Goal: Transaction & Acquisition: Register for event/course

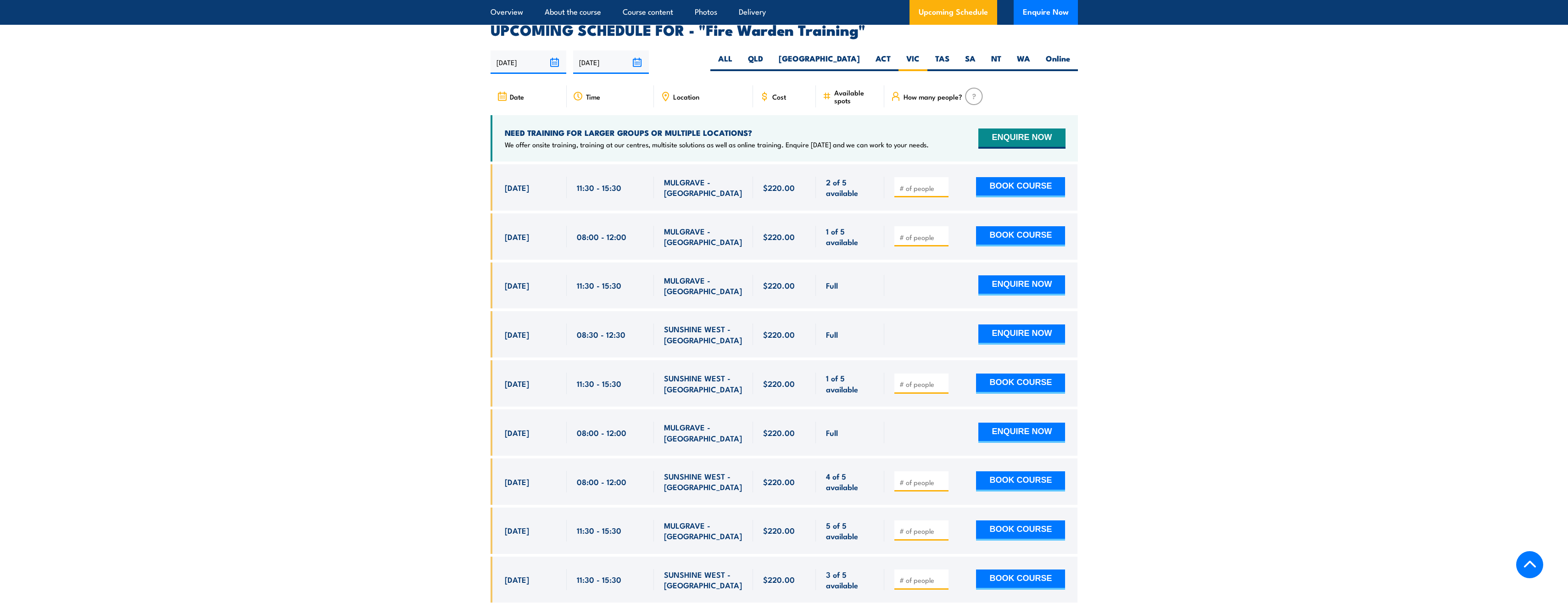
click at [918, 379] on input "number" at bounding box center [922, 383] width 46 height 9
type input "1"
click at [942, 379] on input "1" at bounding box center [922, 383] width 46 height 9
click at [1003, 373] on button "BOOK COURSE" at bounding box center [1020, 383] width 89 height 20
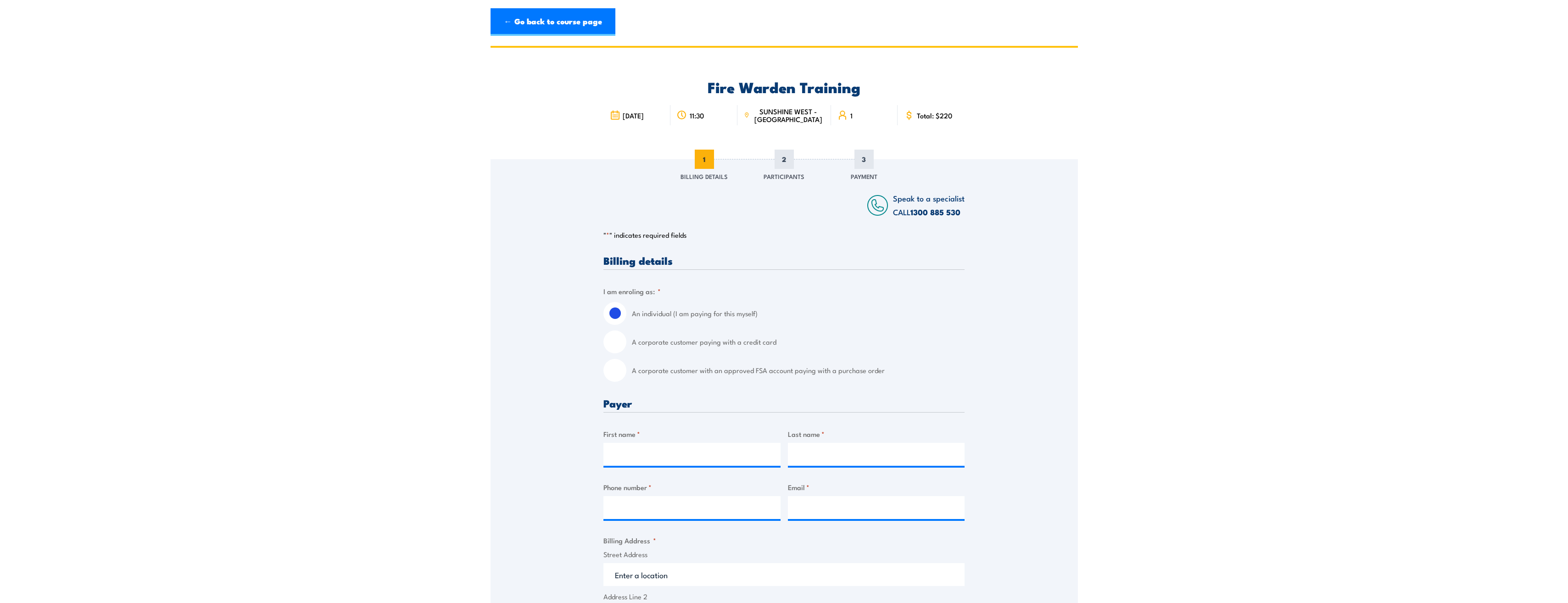
scroll to position [46, 0]
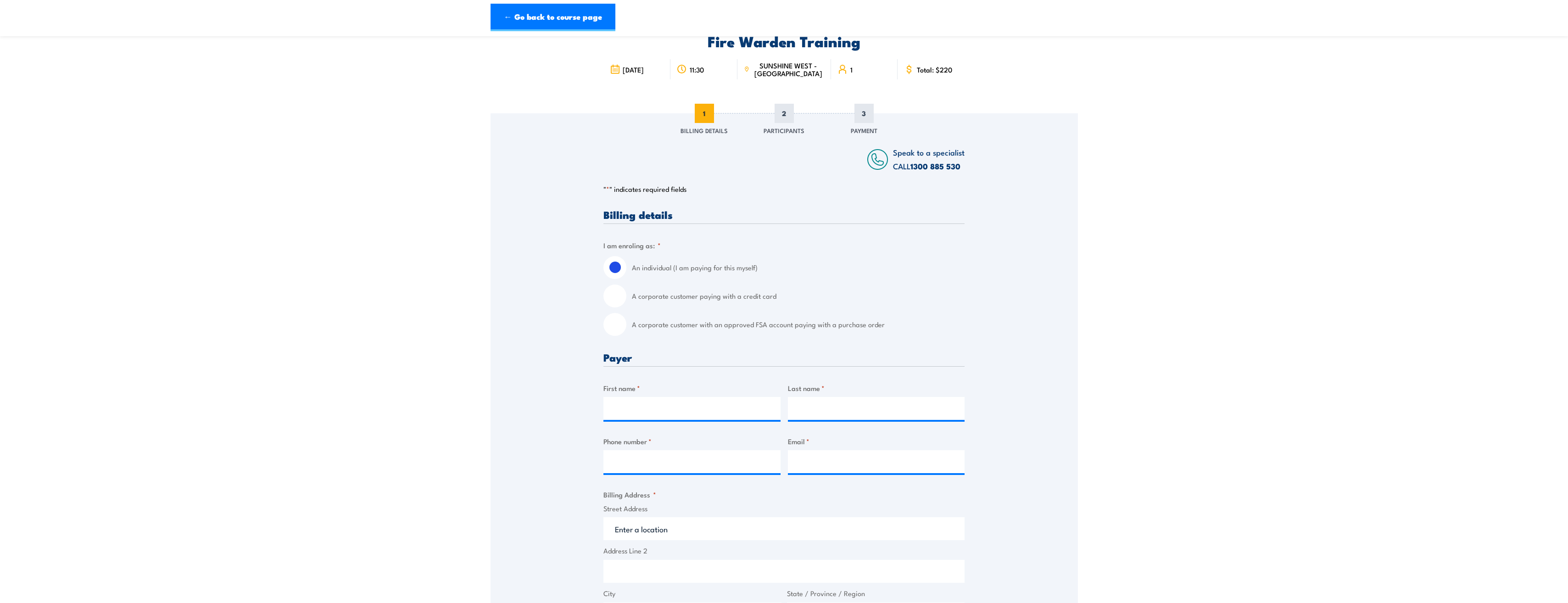
click at [612, 296] on input "A corporate customer paying with a credit card" at bounding box center [614, 296] width 23 height 23
radio input "true"
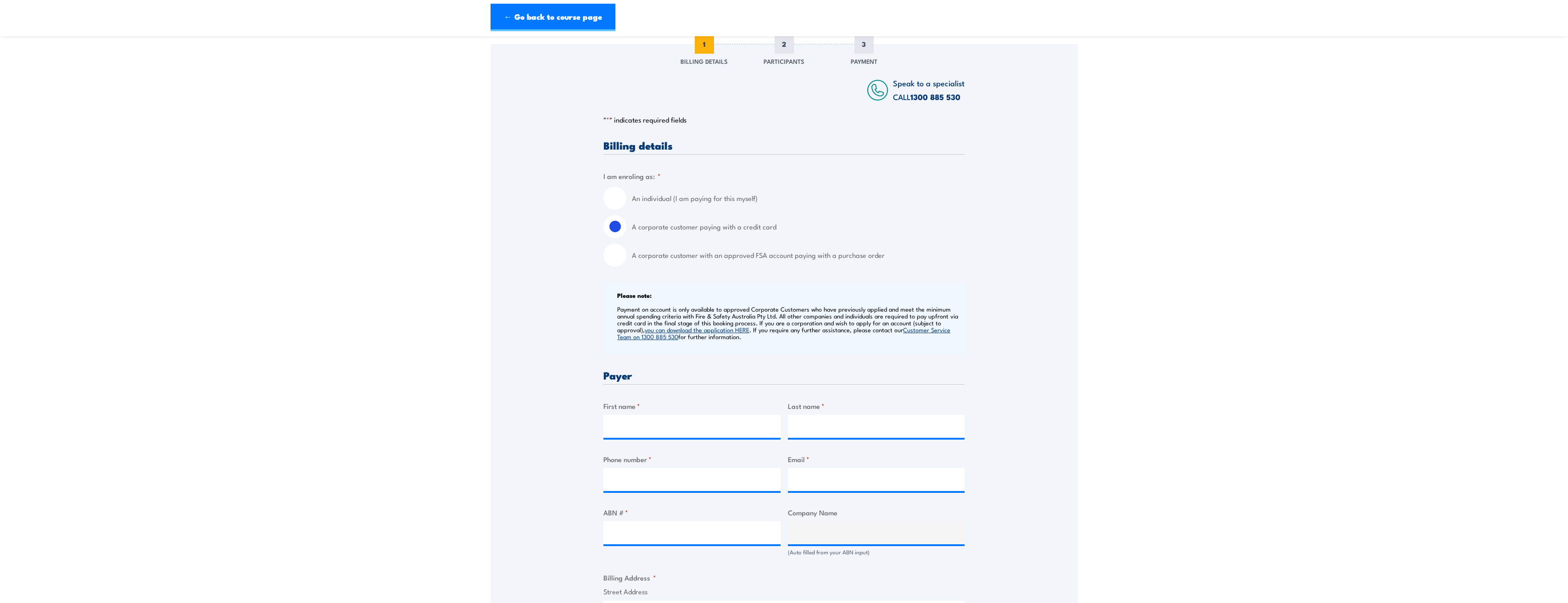
scroll to position [183, 0]
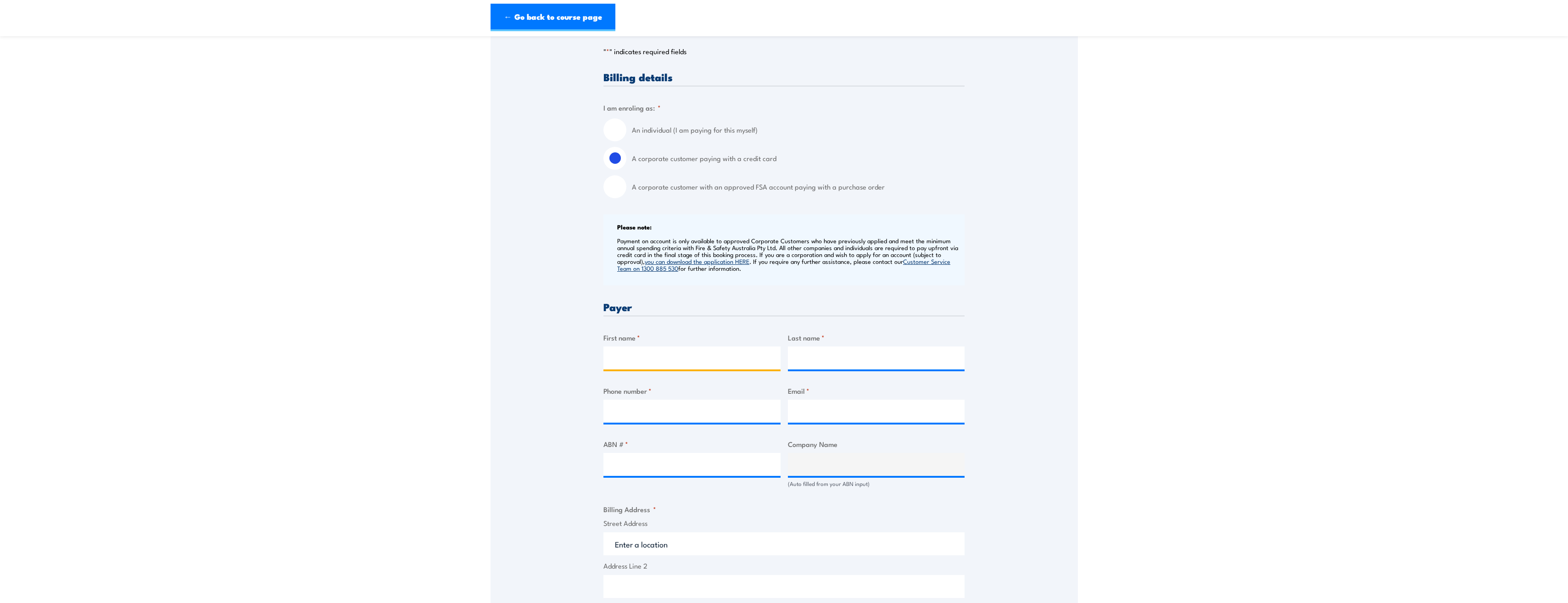
click at [643, 353] on input "First name *" at bounding box center [692, 358] width 177 height 23
type input "[PERSON_NAME]"
type input "talevska"
type input "0431522167"
type input "[PERSON_NAME][EMAIL_ADDRESS][DOMAIN_NAME]"
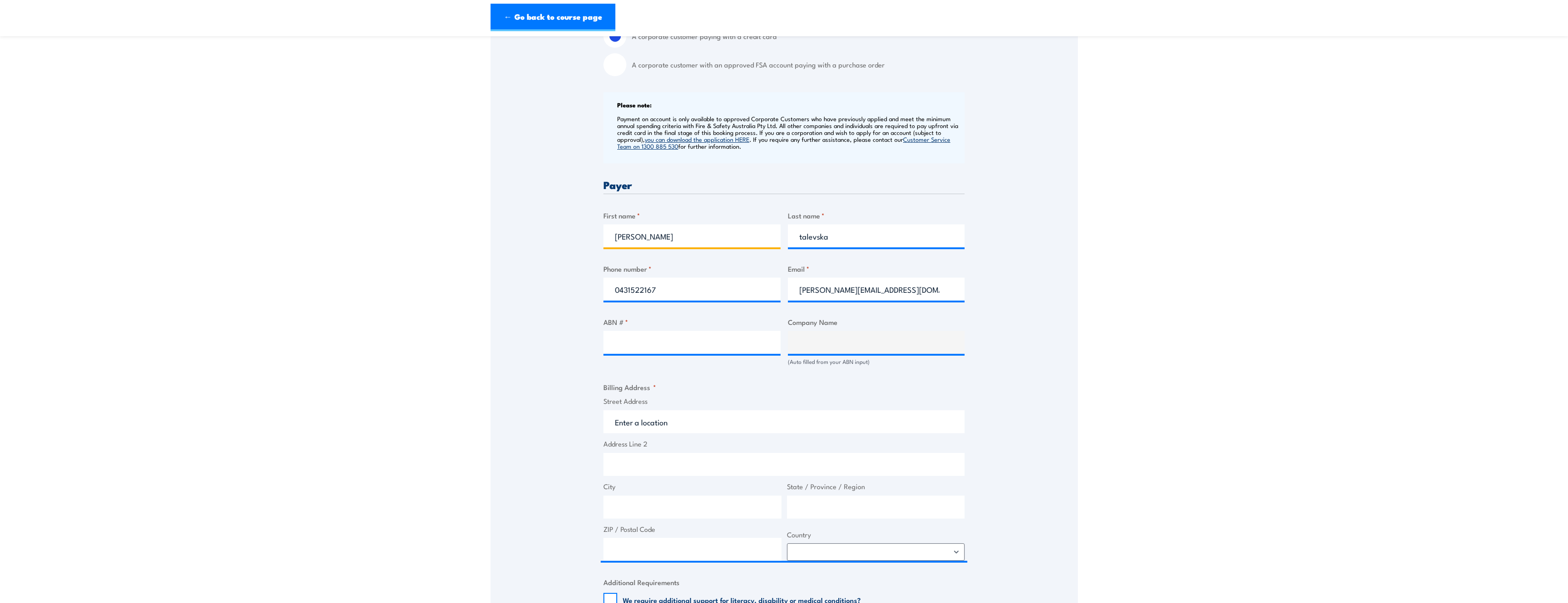
scroll to position [367, 0]
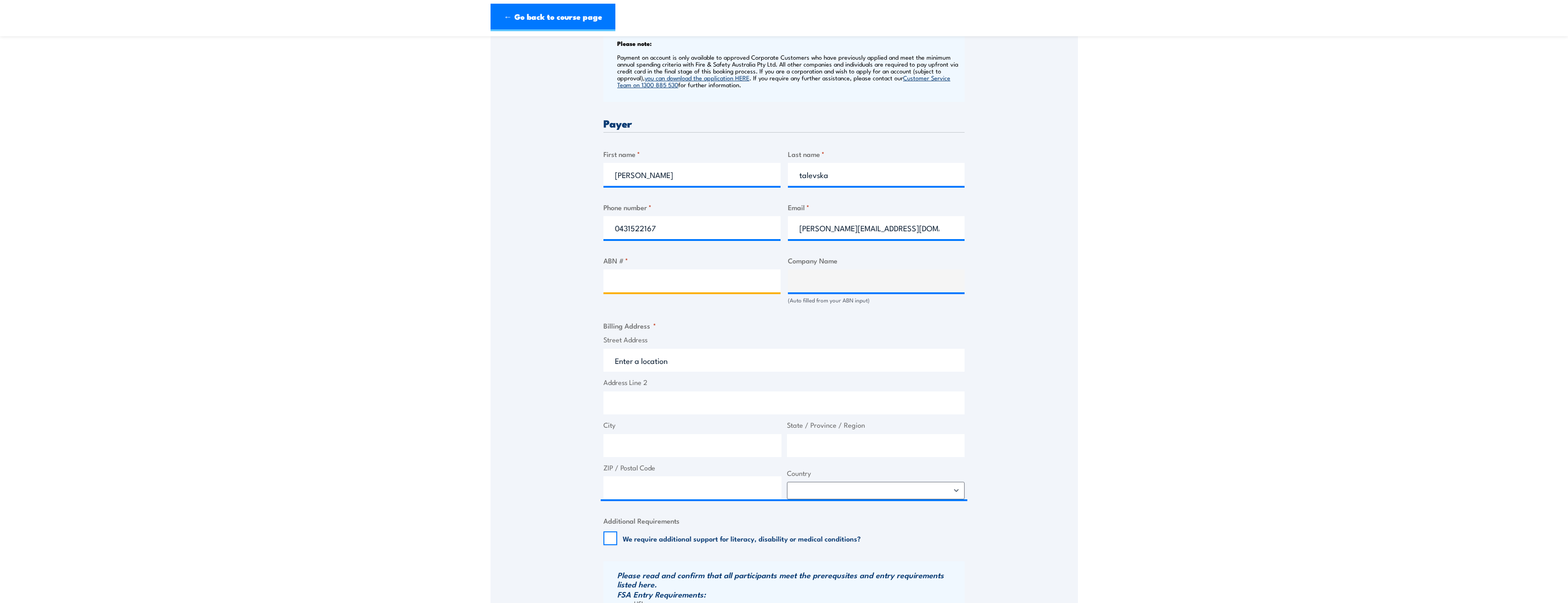
click at [665, 280] on input "ABN # *" at bounding box center [692, 280] width 177 height 23
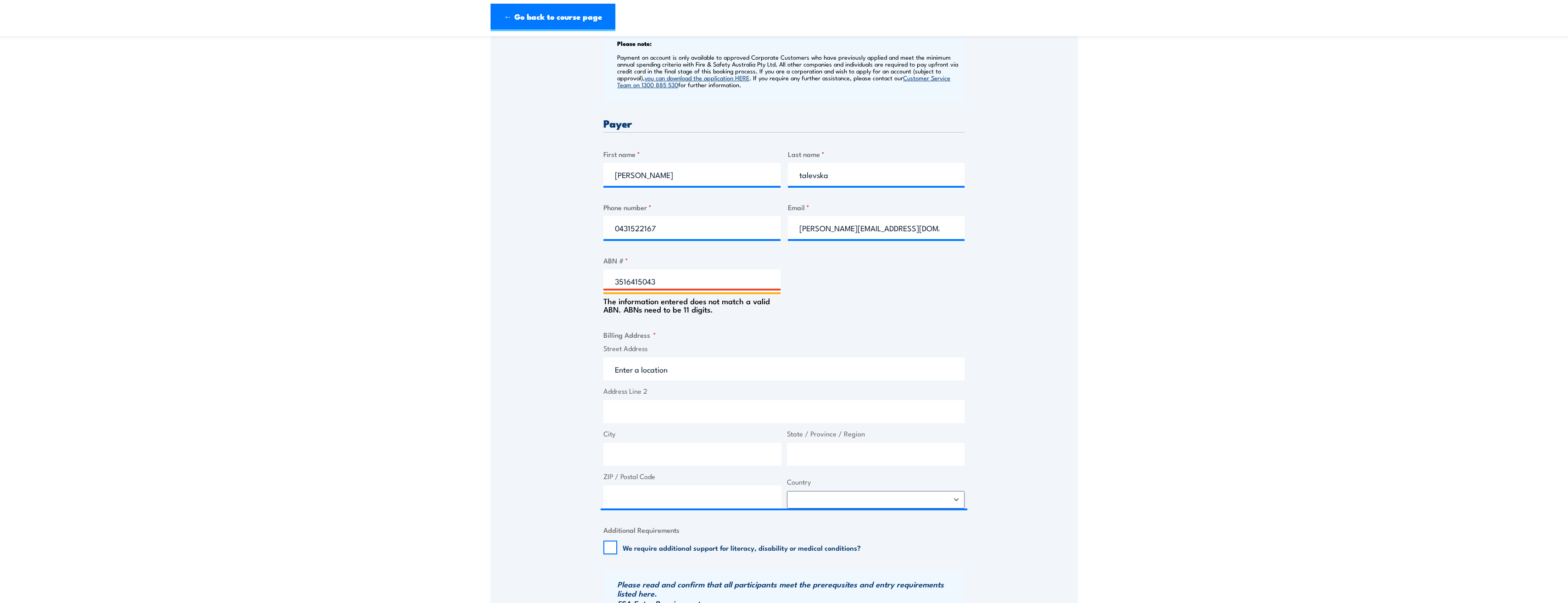
drag, startPoint x: 665, startPoint y: 280, endPoint x: 616, endPoint y: 257, distance: 54.1
click at [616, 257] on div "ABN # * 3516415043 The information entered does not match a valid ABN. ABNs nee…" at bounding box center [692, 284] width 177 height 58
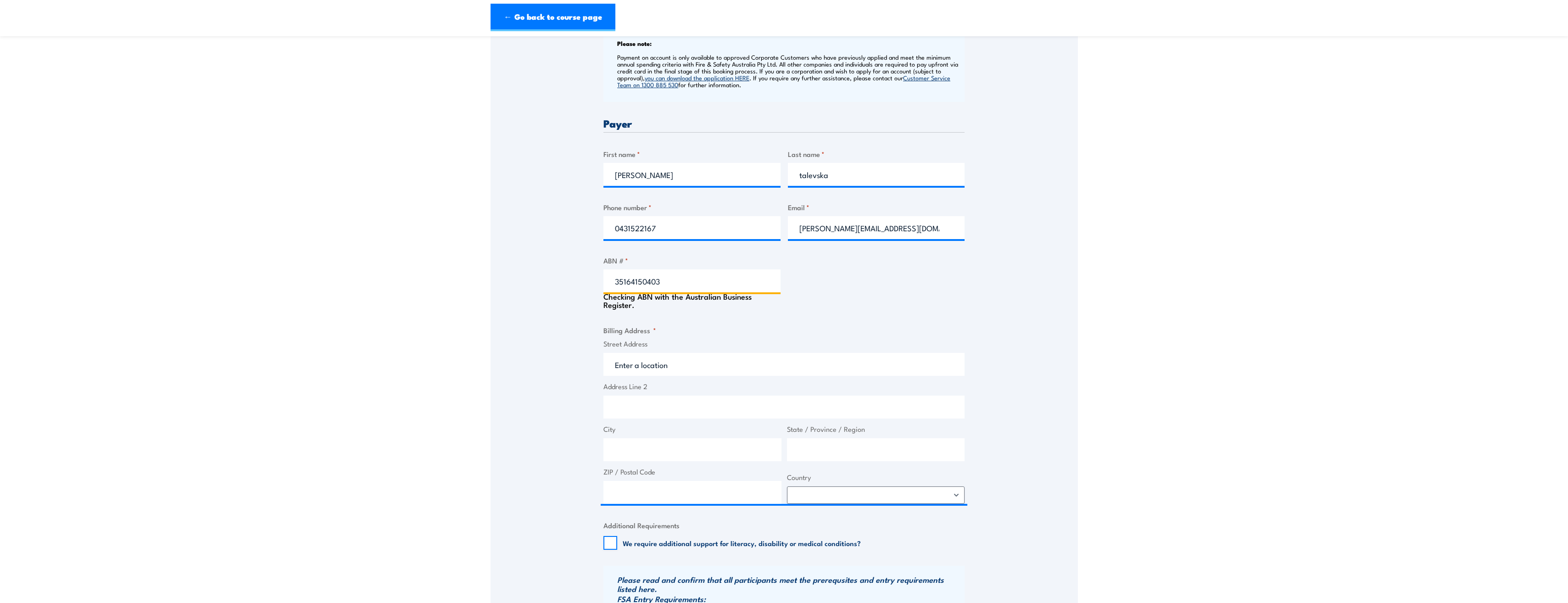
type input "35164150403"
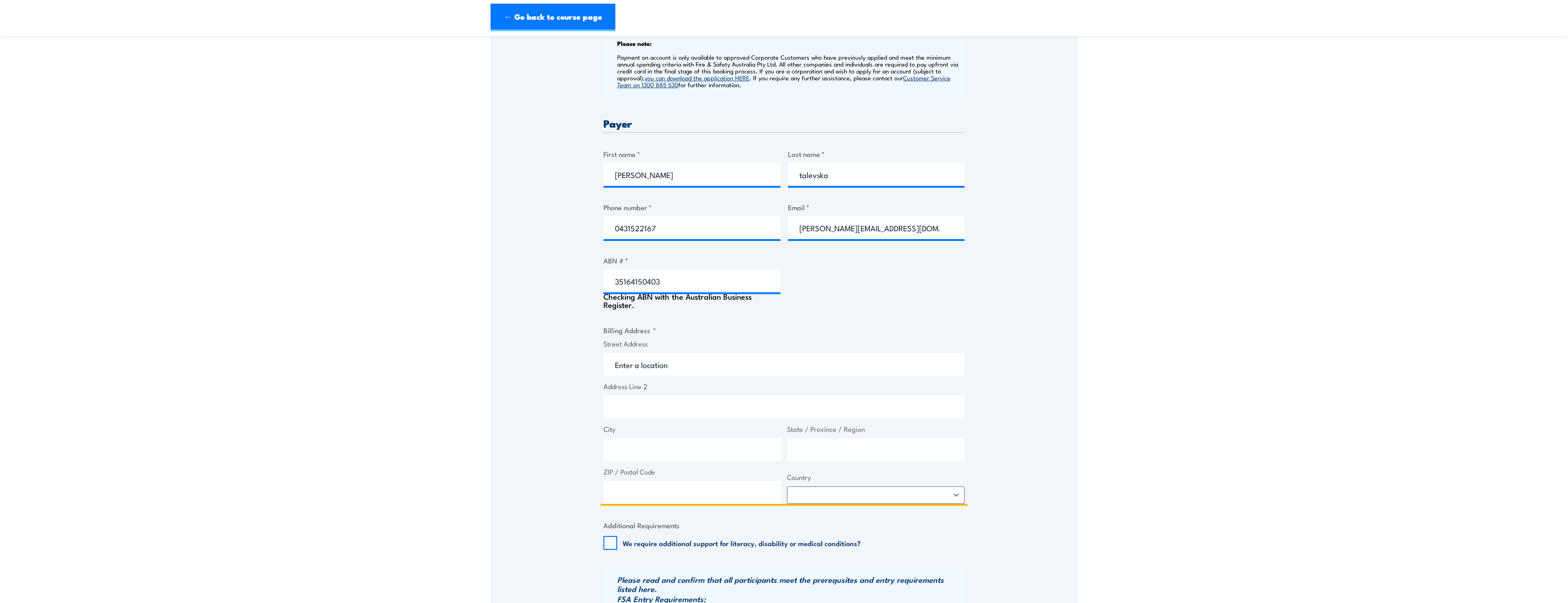
type input "BOVOGEN BIOLOGICALS PTY LTD"
click at [675, 365] on input "Street Address" at bounding box center [784, 359] width 361 height 23
type input "[STREET_ADDRESS][PERSON_NAME]"
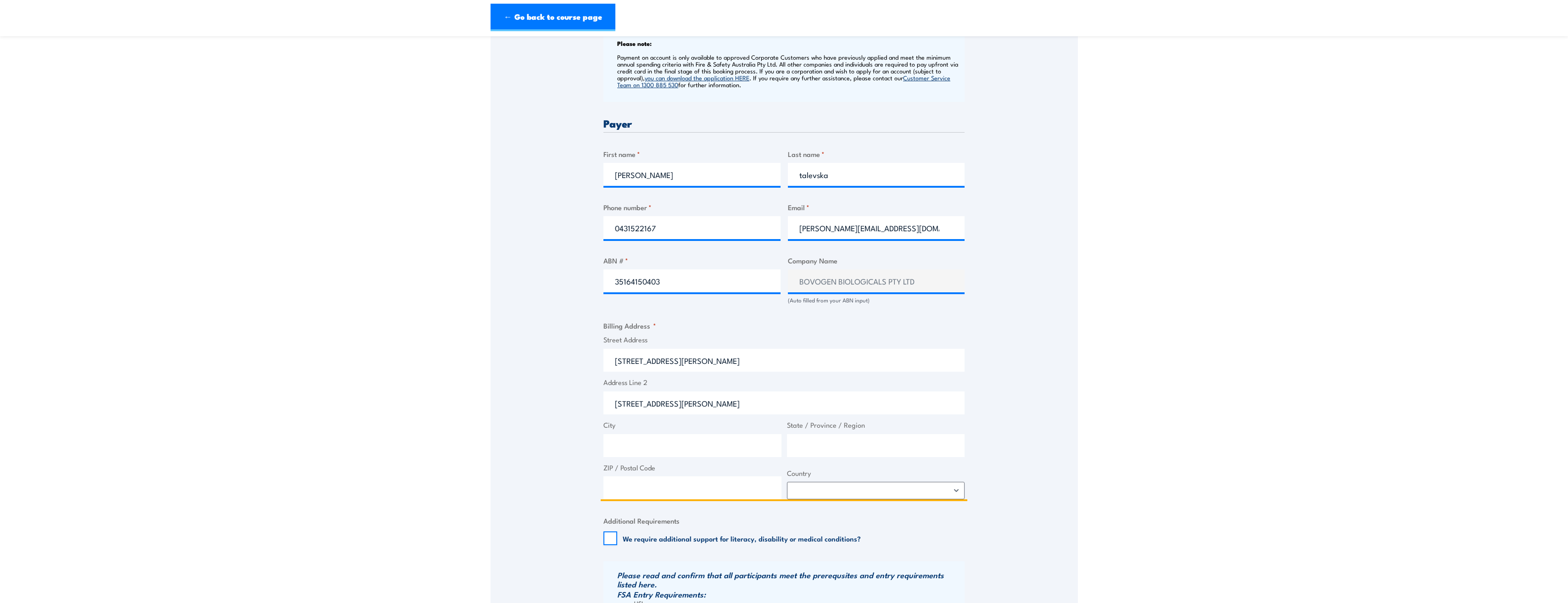
type input "3033"
drag, startPoint x: 721, startPoint y: 402, endPoint x: 469, endPoint y: 389, distance: 252.3
click at [469, 389] on section "Fire Warden Training [DATE] 11:30 1 " *" at bounding box center [784, 244] width 1568 height 1132
drag, startPoint x: 713, startPoint y: 362, endPoint x: 665, endPoint y: 365, distance: 48.1
click at [665, 365] on input "[STREET_ADDRESS][PERSON_NAME]" at bounding box center [784, 359] width 361 height 23
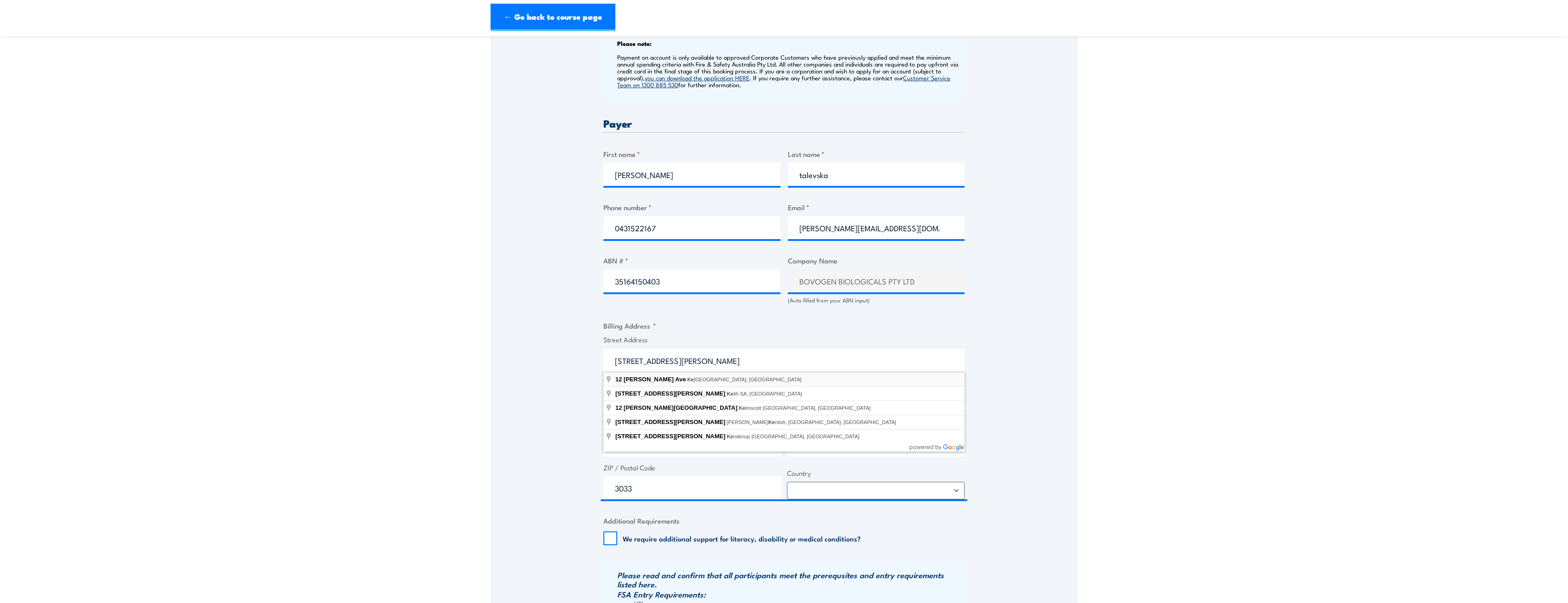
type input "[STREET_ADDRESS][PERSON_NAME]"
type input "Keilor East"
type input "Victoria"
select select "[GEOGRAPHIC_DATA]"
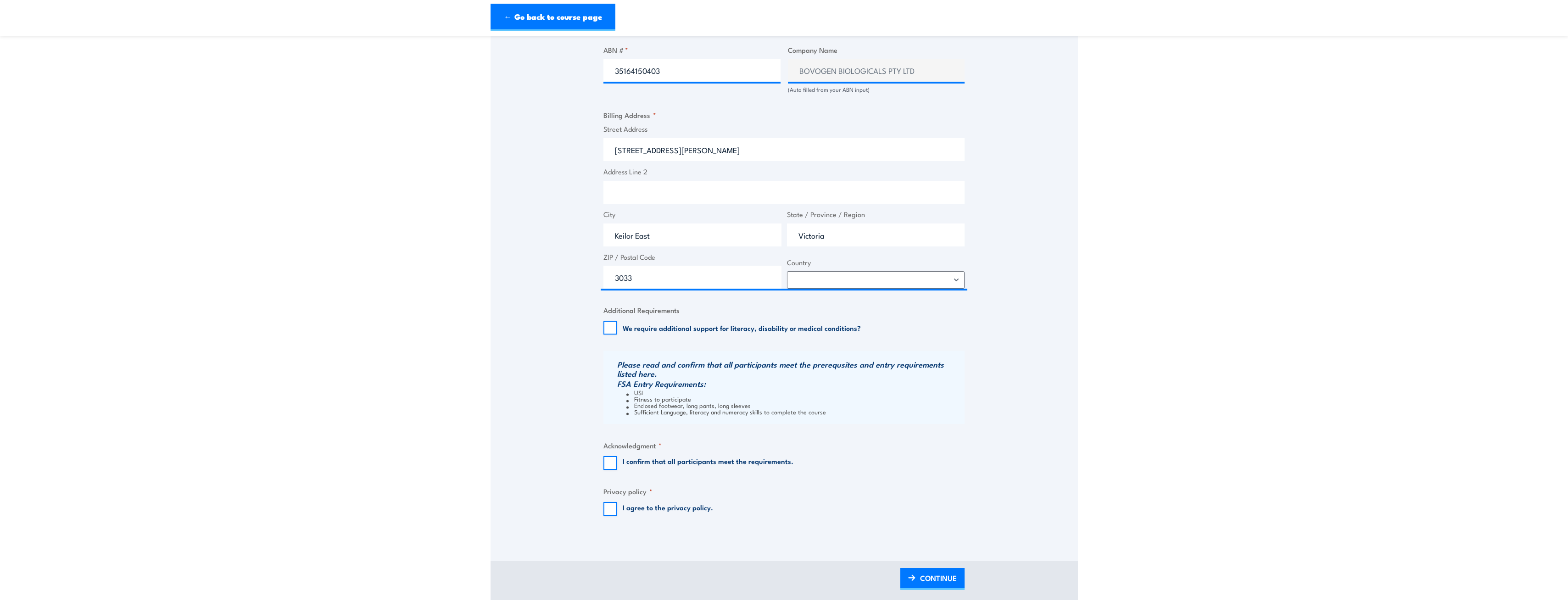
scroll to position [642, 0]
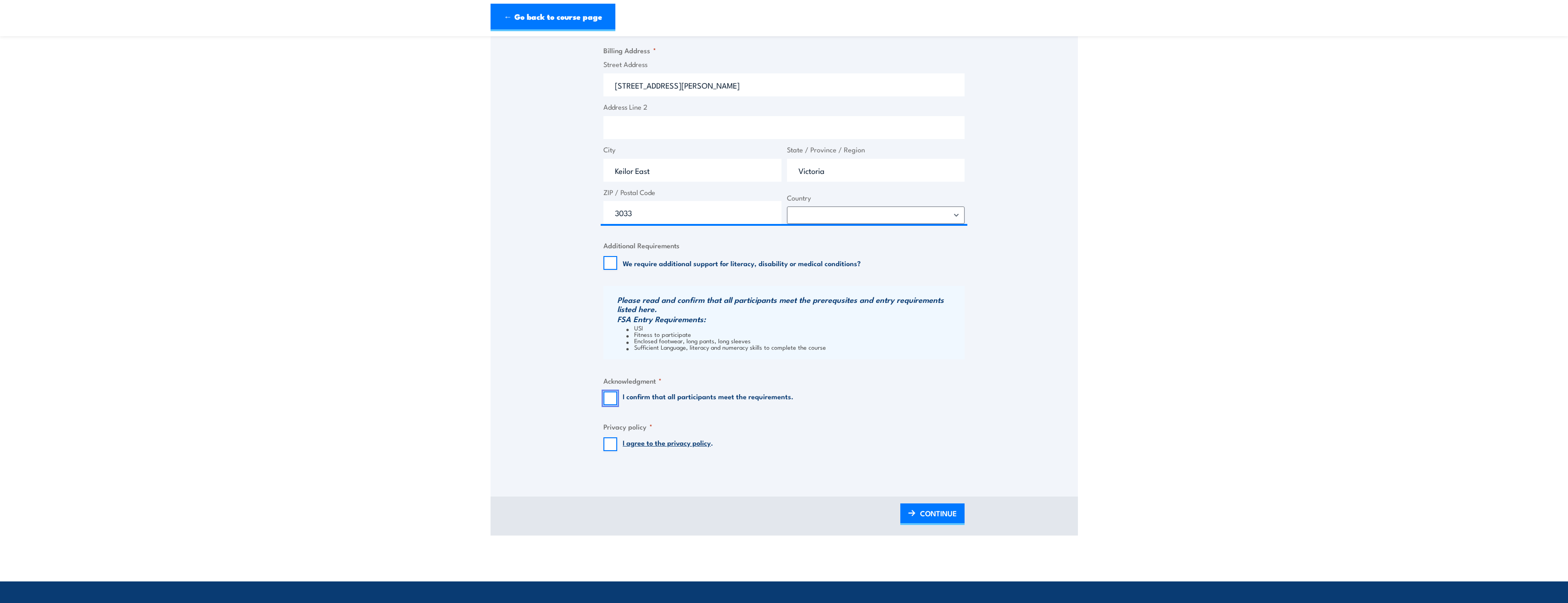
click at [606, 401] on input "I confirm that all participants meet the requirements." at bounding box center [610, 398] width 14 height 14
checkbox input "true"
click at [605, 447] on input "I agree to the privacy policy ." at bounding box center [610, 444] width 14 height 14
checkbox input "true"
click at [613, 263] on input "We require additional support for literacy, disability or medical conditions?" at bounding box center [610, 263] width 14 height 14
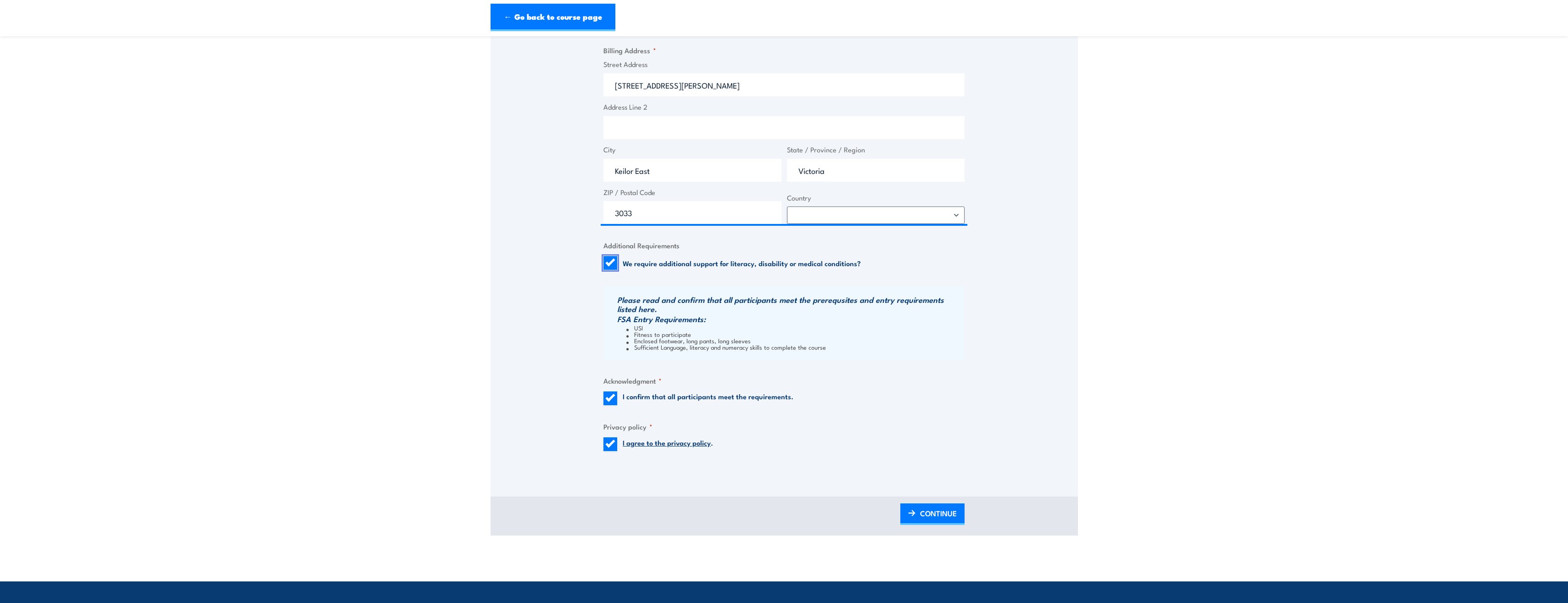
click at [612, 261] on input "We require additional support for literacy, disability or medical conditions?" at bounding box center [610, 263] width 14 height 14
checkbox input "false"
drag, startPoint x: 926, startPoint y: 514, endPoint x: 582, endPoint y: 357, distance: 378.1
click at [925, 514] on span "CONTINUE" at bounding box center [938, 513] width 37 height 25
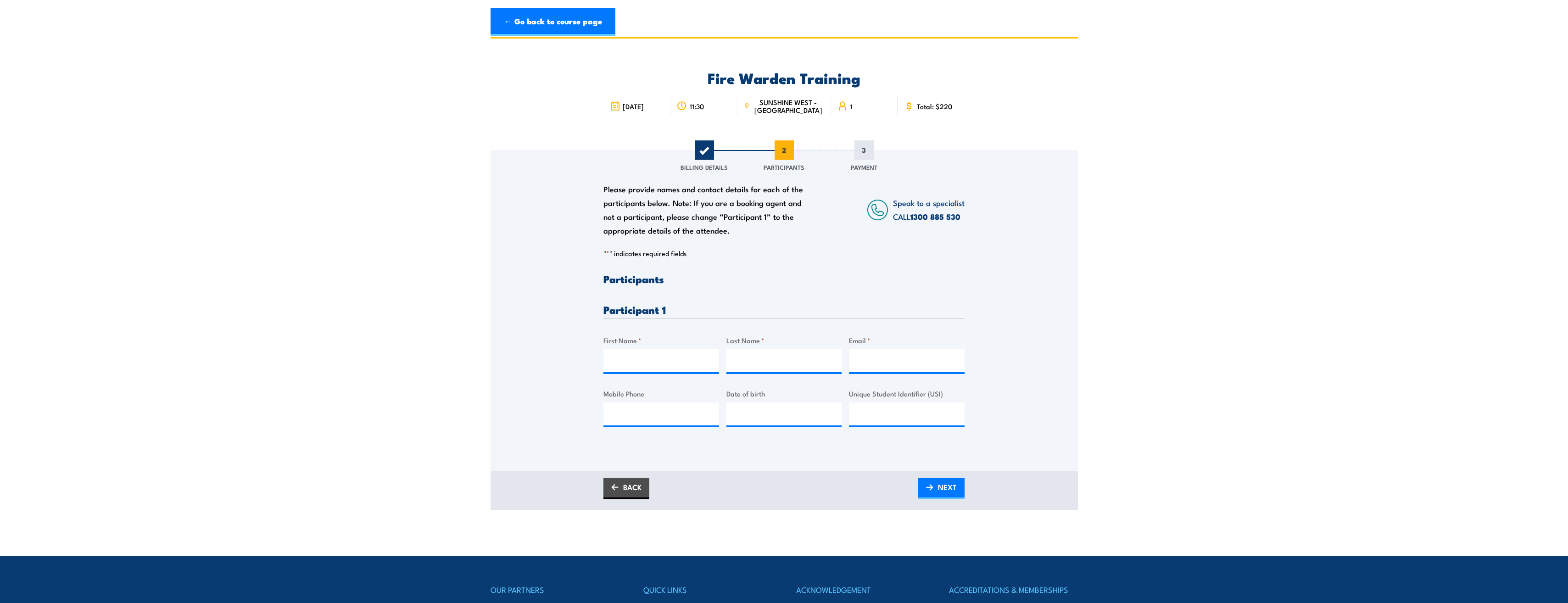
scroll to position [0, 0]
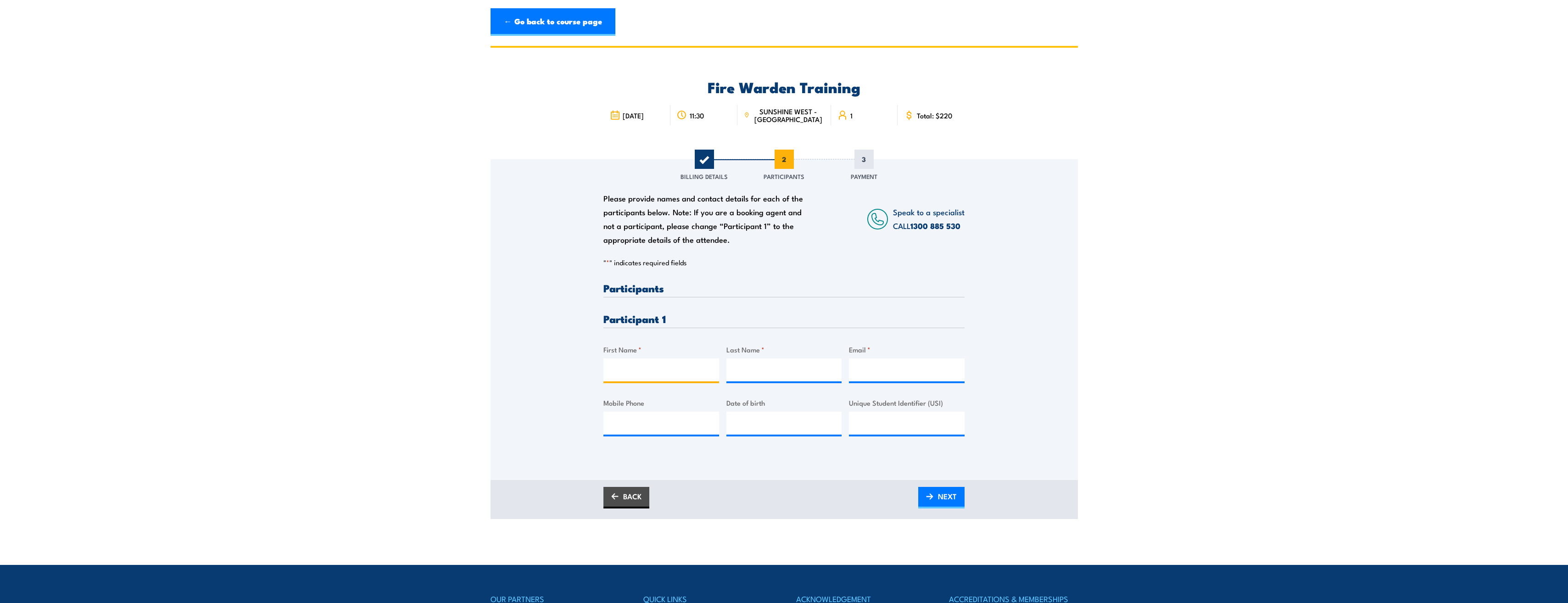
click at [651, 370] on input "First Name *" at bounding box center [661, 370] width 116 height 23
type input "[PERSON_NAME]"
type input "talevska"
type input "[PERSON_NAME][EMAIL_ADDRESS][DOMAIN_NAME]"
type input "0431522167"
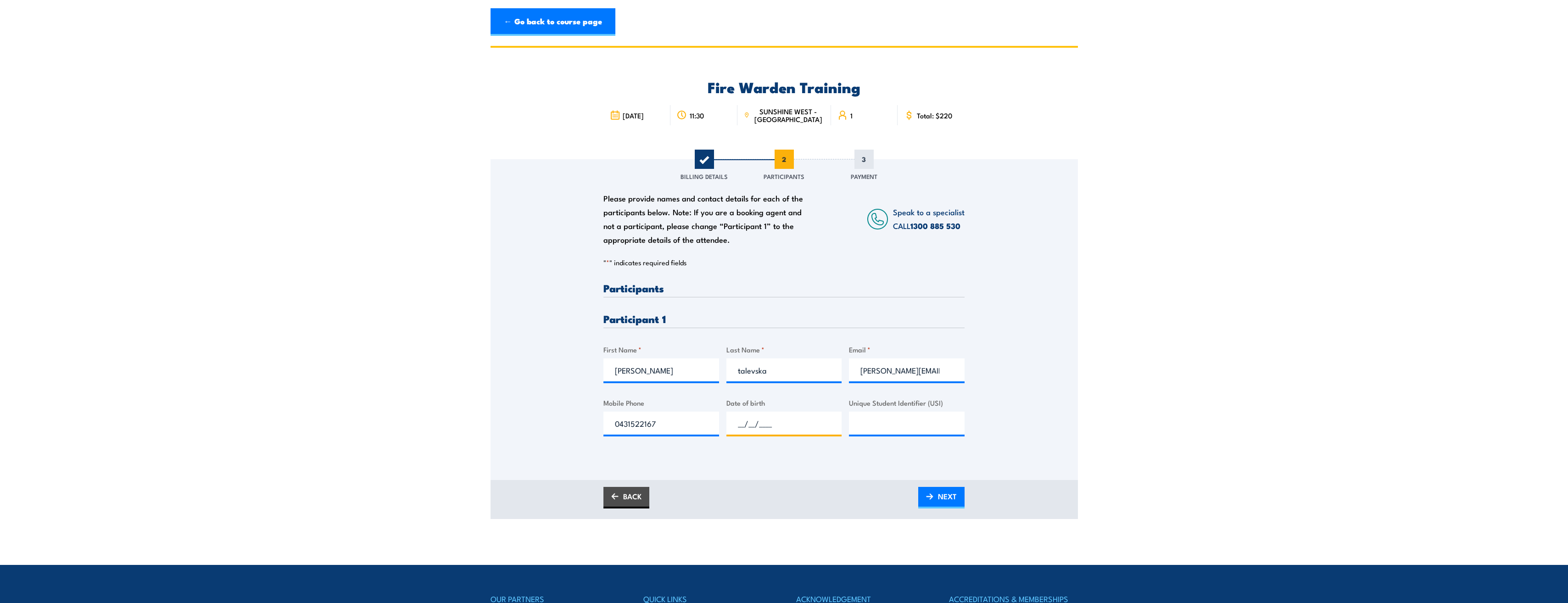
click at [754, 428] on input "__/__/____" at bounding box center [784, 422] width 116 height 23
type input "[DATE]"
click at [944, 493] on span "NEXT" at bounding box center [947, 496] width 19 height 25
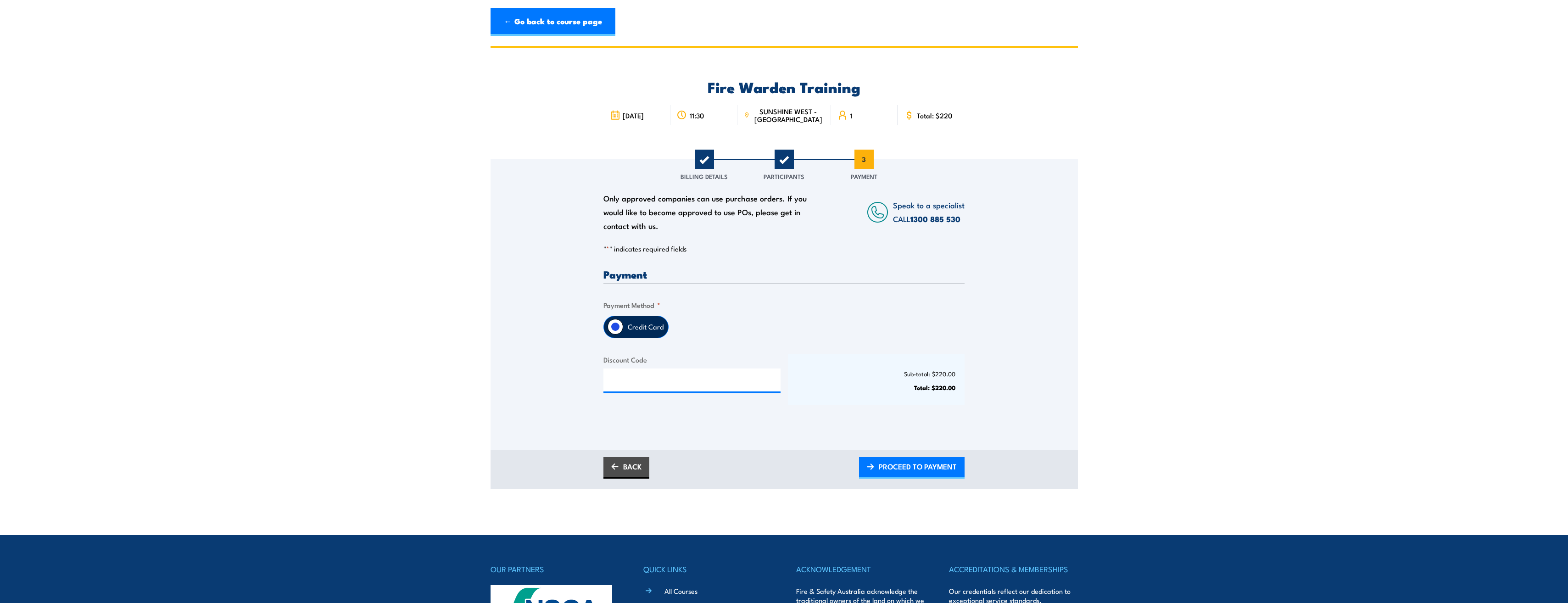
click at [624, 324] on label "Credit Card" at bounding box center [646, 326] width 45 height 21
click at [623, 324] on input "Credit Card" at bounding box center [615, 326] width 15 height 15
click at [908, 462] on span "PROCEED TO PAYMENT" at bounding box center [918, 466] width 78 height 25
